Goal: Find specific page/section: Find specific page/section

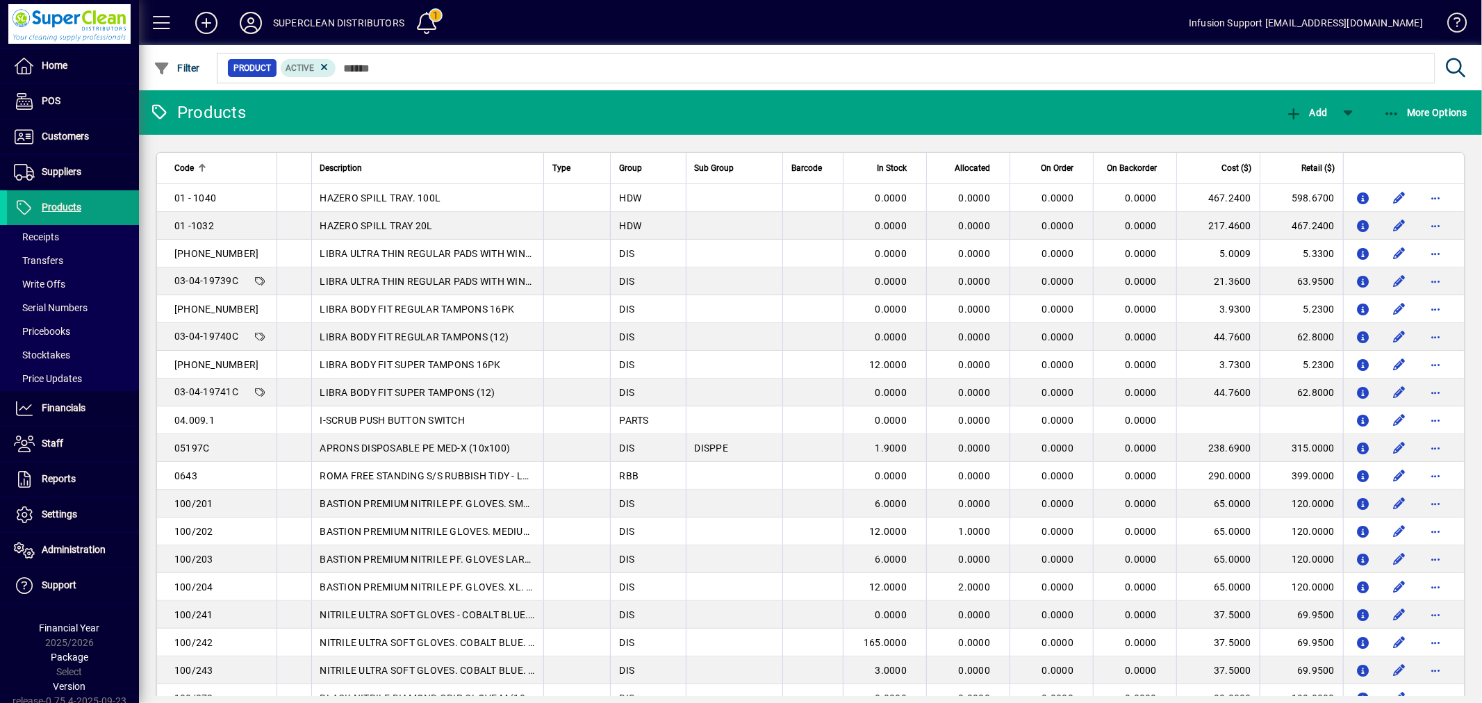
click at [1448, 21] on span at bounding box center [1450, 25] width 33 height 33
click at [250, 21] on icon at bounding box center [251, 23] width 28 height 22
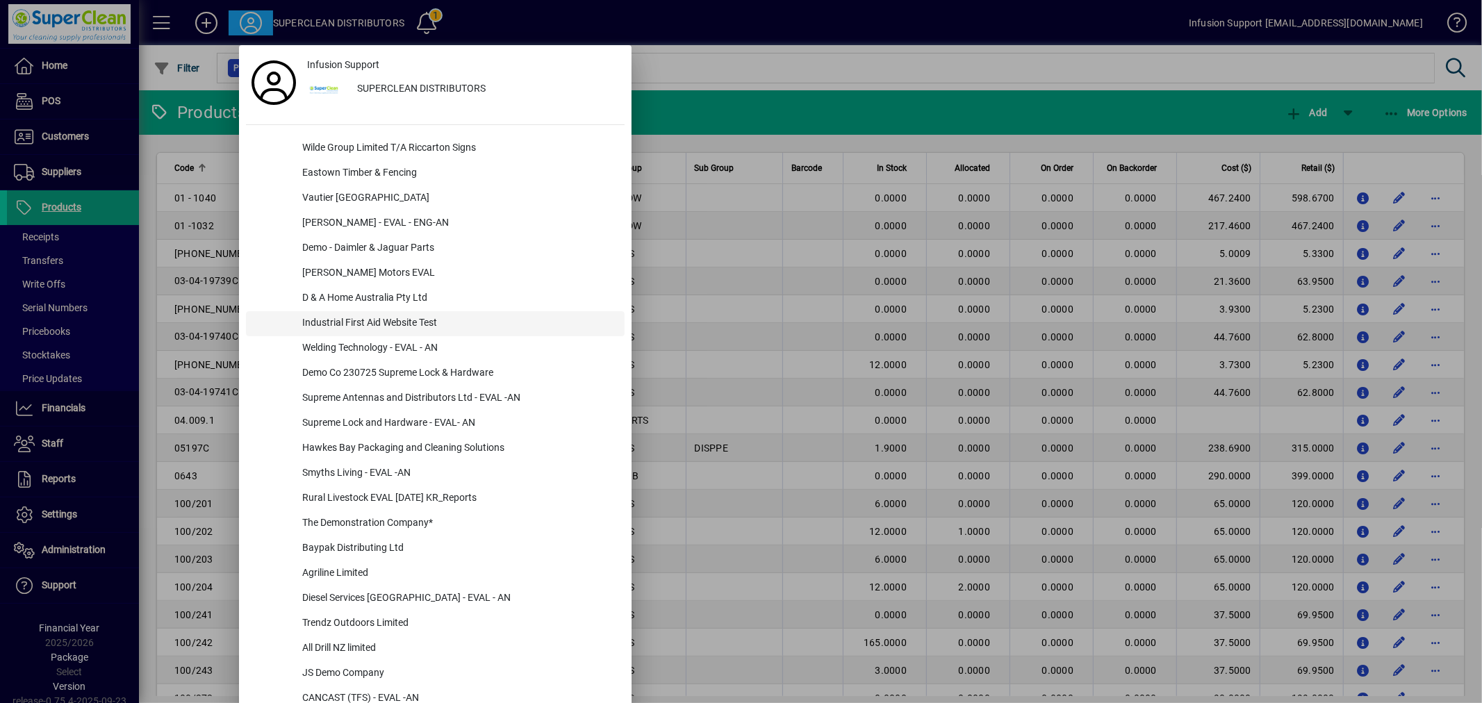
click at [370, 313] on div "Industrial First Aid Website Test" at bounding box center [457, 323] width 333 height 25
